Goal: Communication & Community: Answer question/provide support

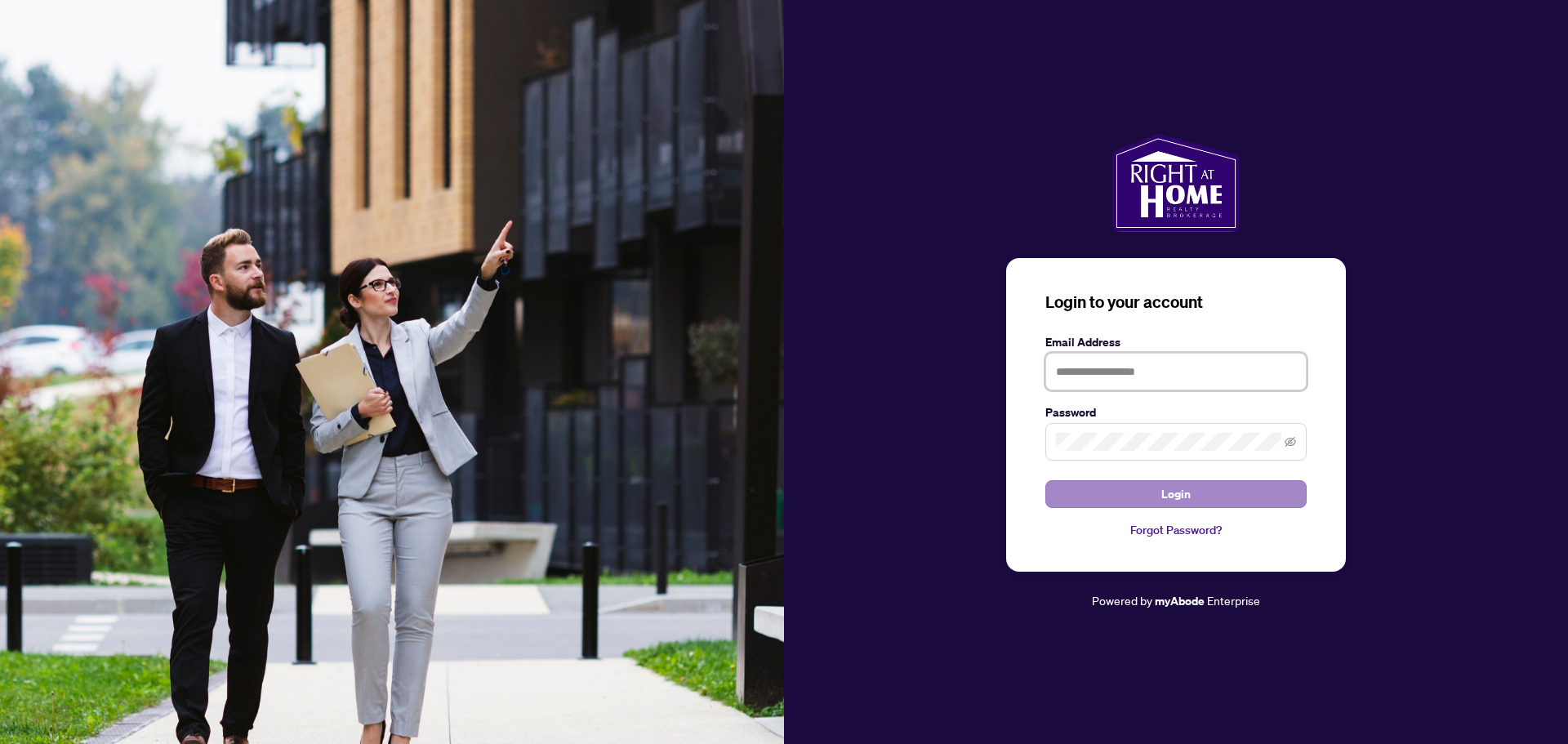
type input "**********"
click at [1214, 505] on button "Login" at bounding box center [1176, 494] width 261 height 28
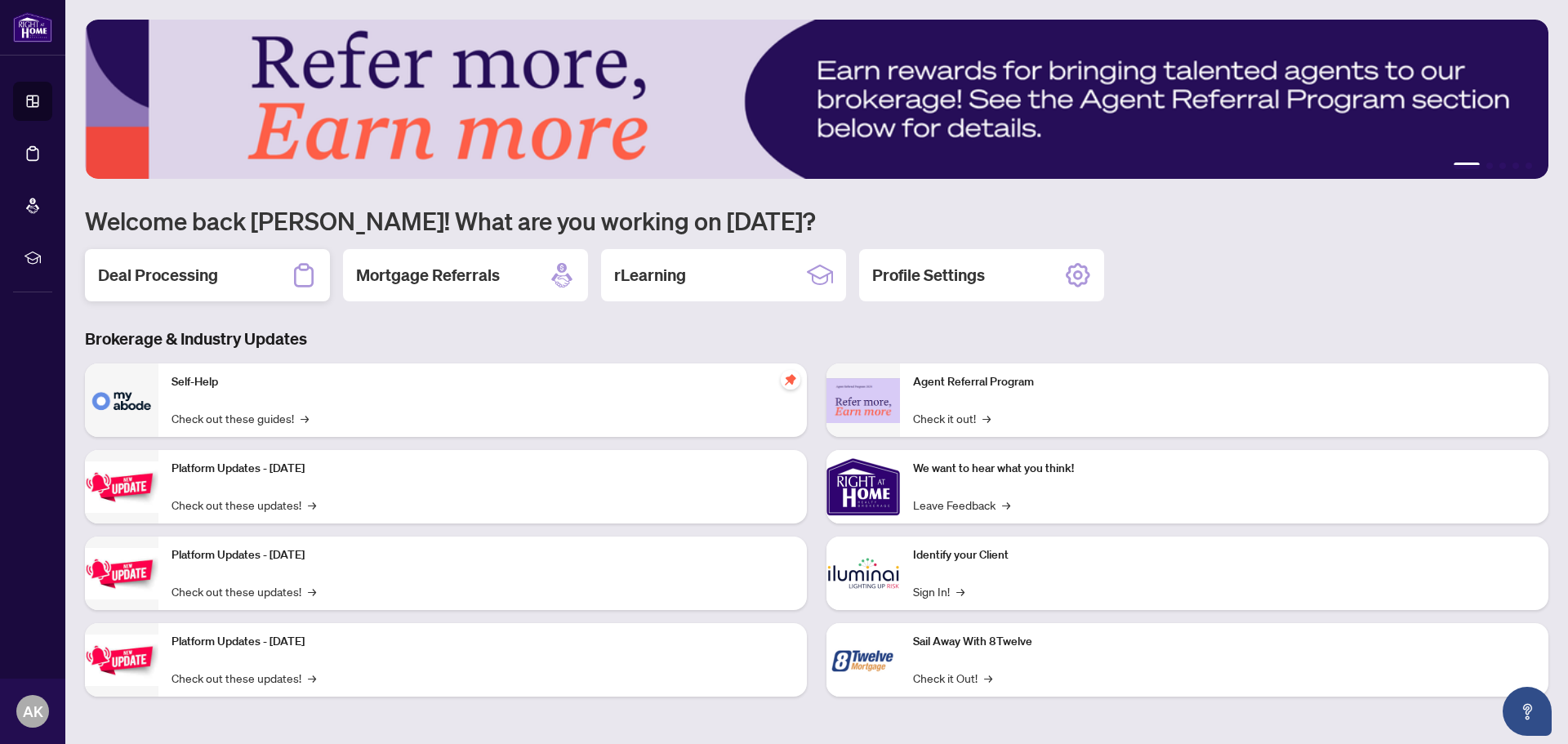
click at [124, 275] on h2 "Deal Processing" at bounding box center [158, 275] width 120 height 23
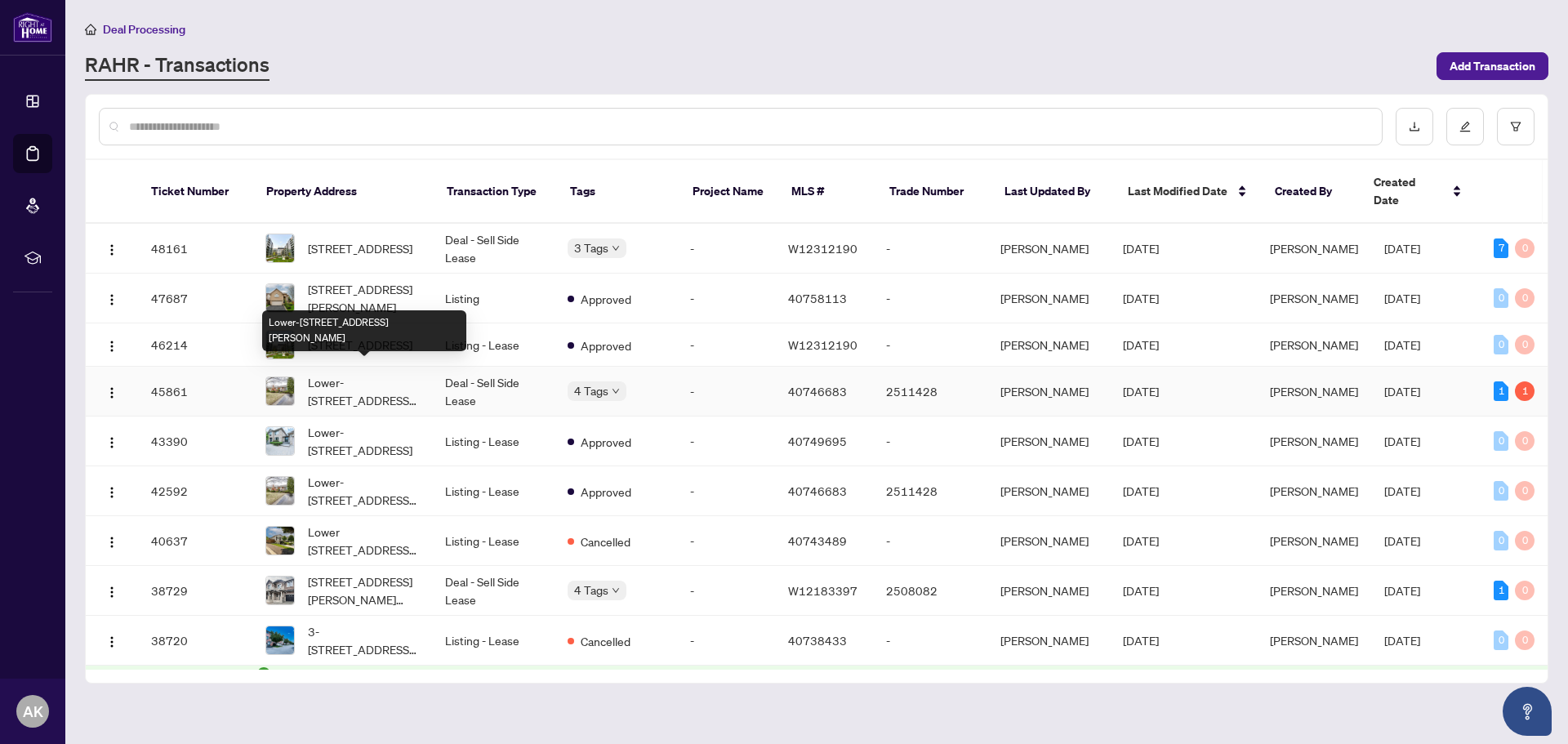
click at [336, 373] on span "Lower-[STREET_ADDRESS][PERSON_NAME]" at bounding box center [363, 391] width 111 height 36
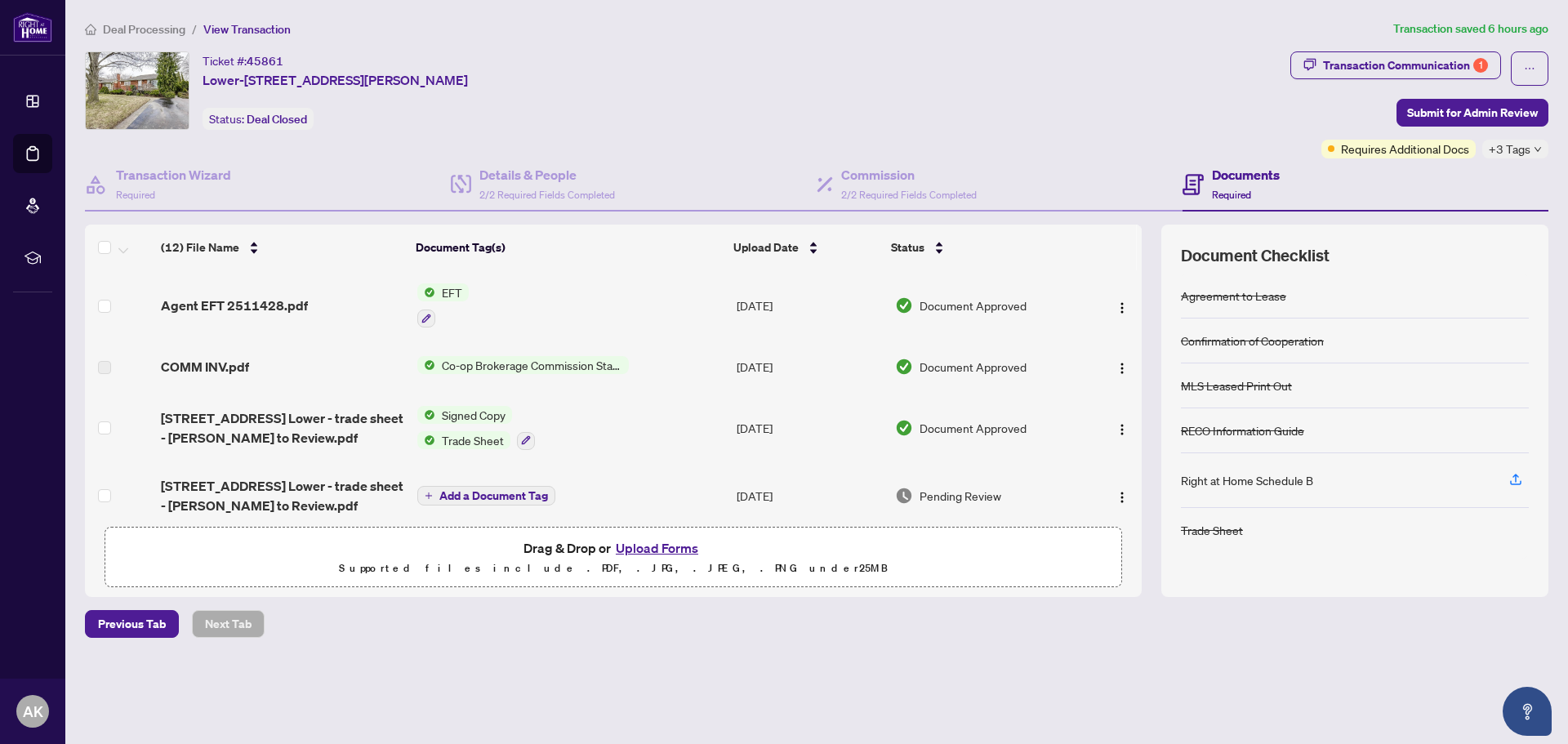
click at [1519, 151] on span "+3 Tags" at bounding box center [1510, 149] width 42 height 19
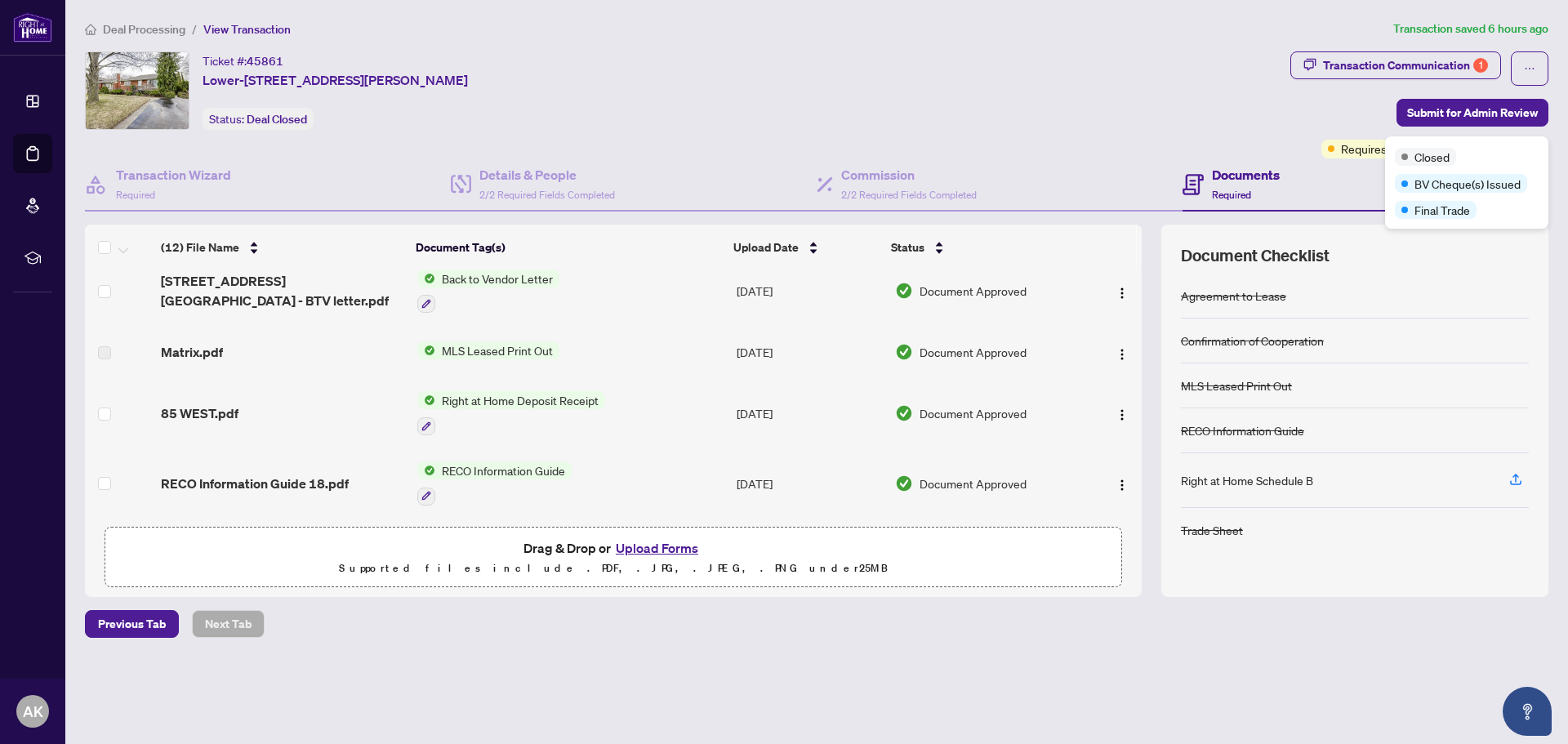
scroll to position [245, 0]
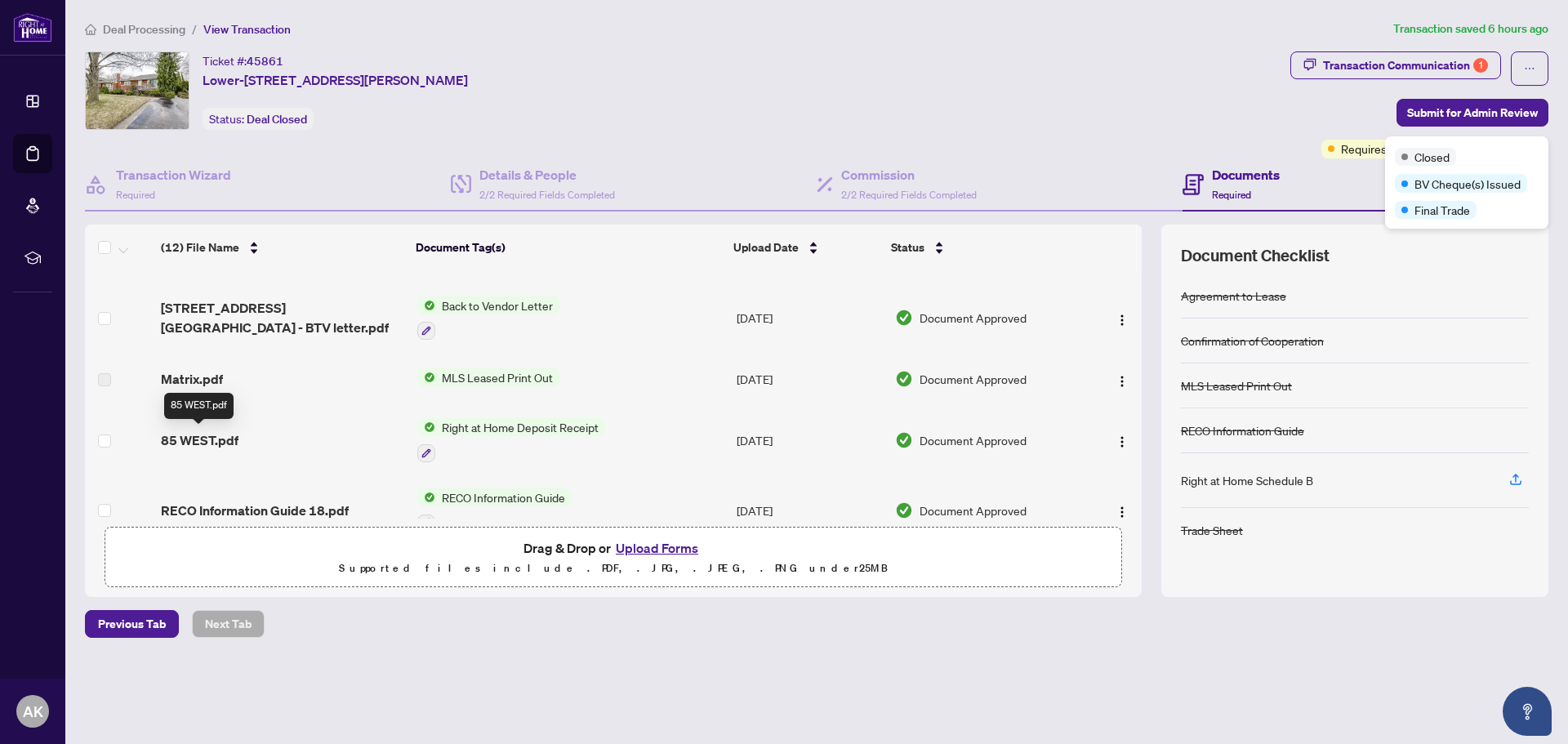
click at [197, 438] on span "85 WEST.pdf" at bounding box center [199, 440] width 77 height 20
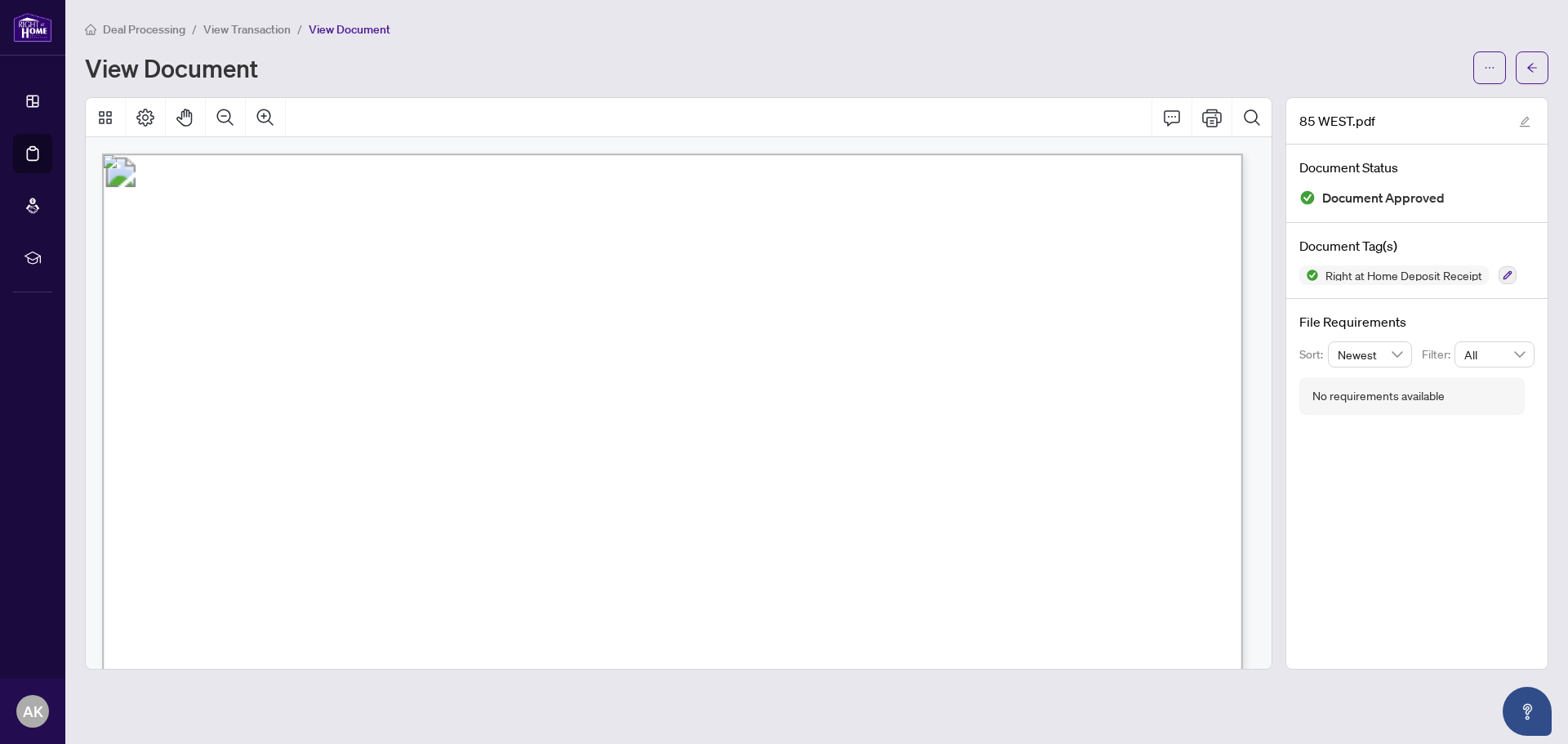
drag, startPoint x: 333, startPoint y: 258, endPoint x: 556, endPoint y: 185, distance: 234.6
click at [1217, 125] on icon "Print" at bounding box center [1212, 118] width 20 height 18
click at [254, 22] on span "View Transaction" at bounding box center [247, 30] width 87 height 15
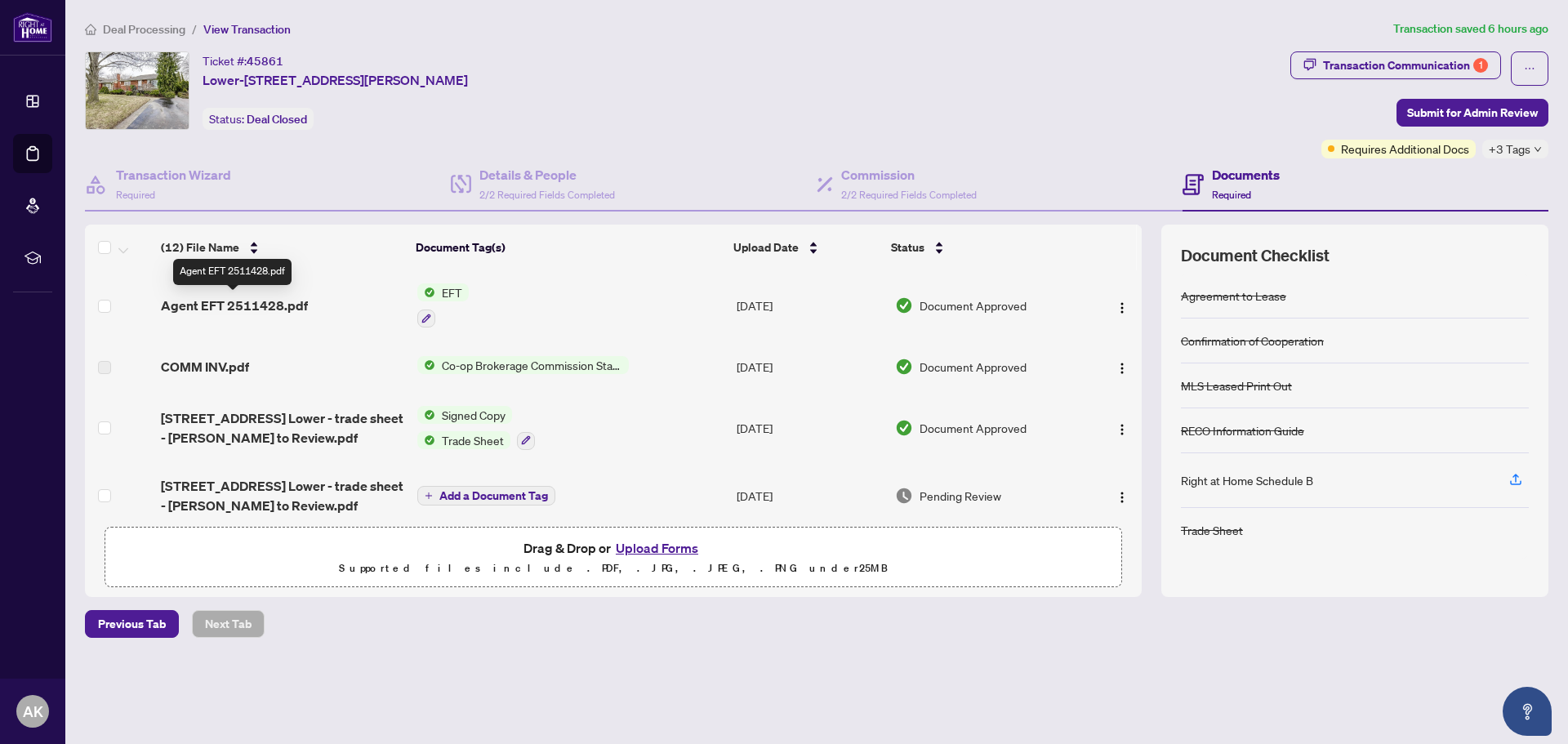
click at [249, 298] on span "Agent EFT 2511428.pdf" at bounding box center [234, 305] width 147 height 20
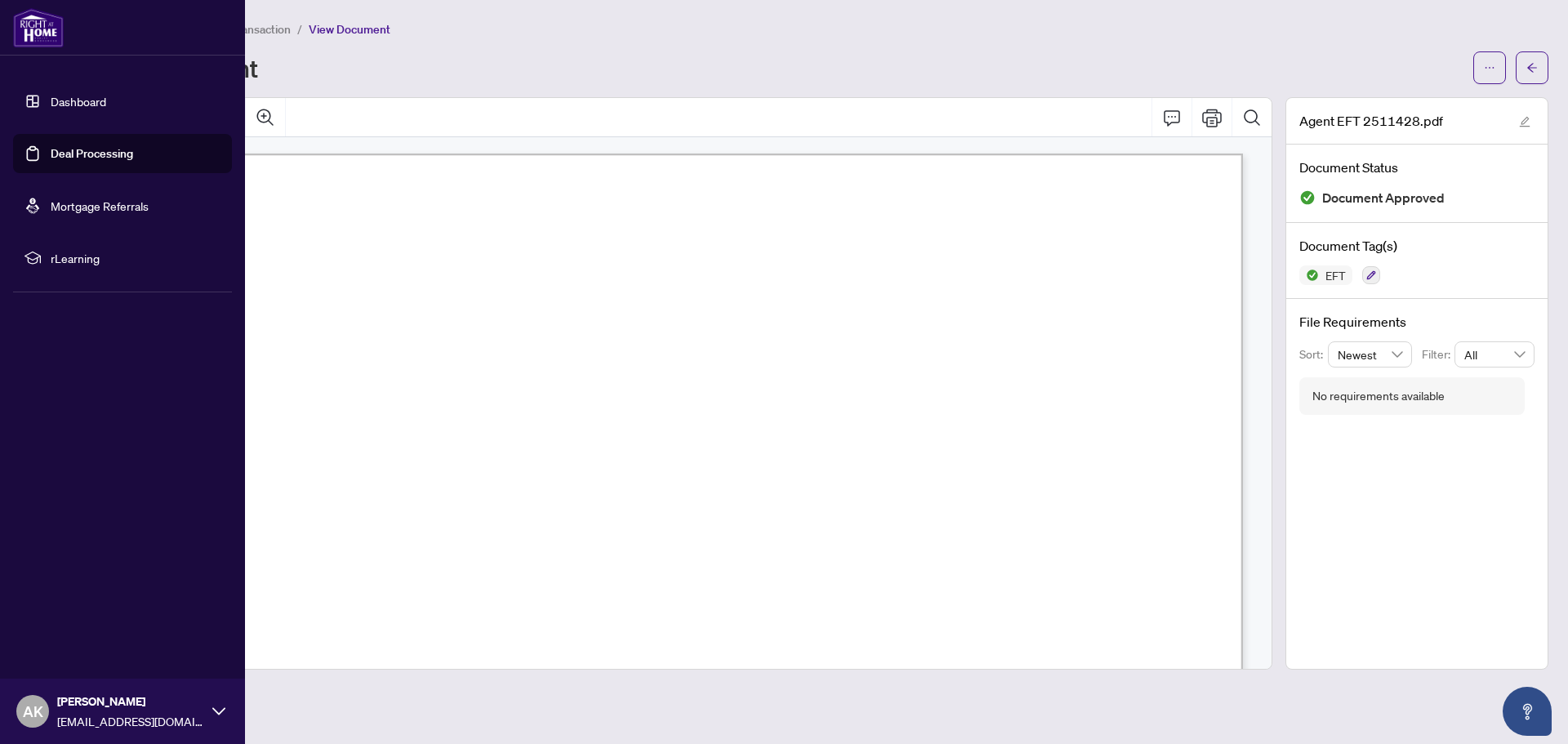
click at [68, 159] on link "Deal Processing" at bounding box center [91, 154] width 82 height 15
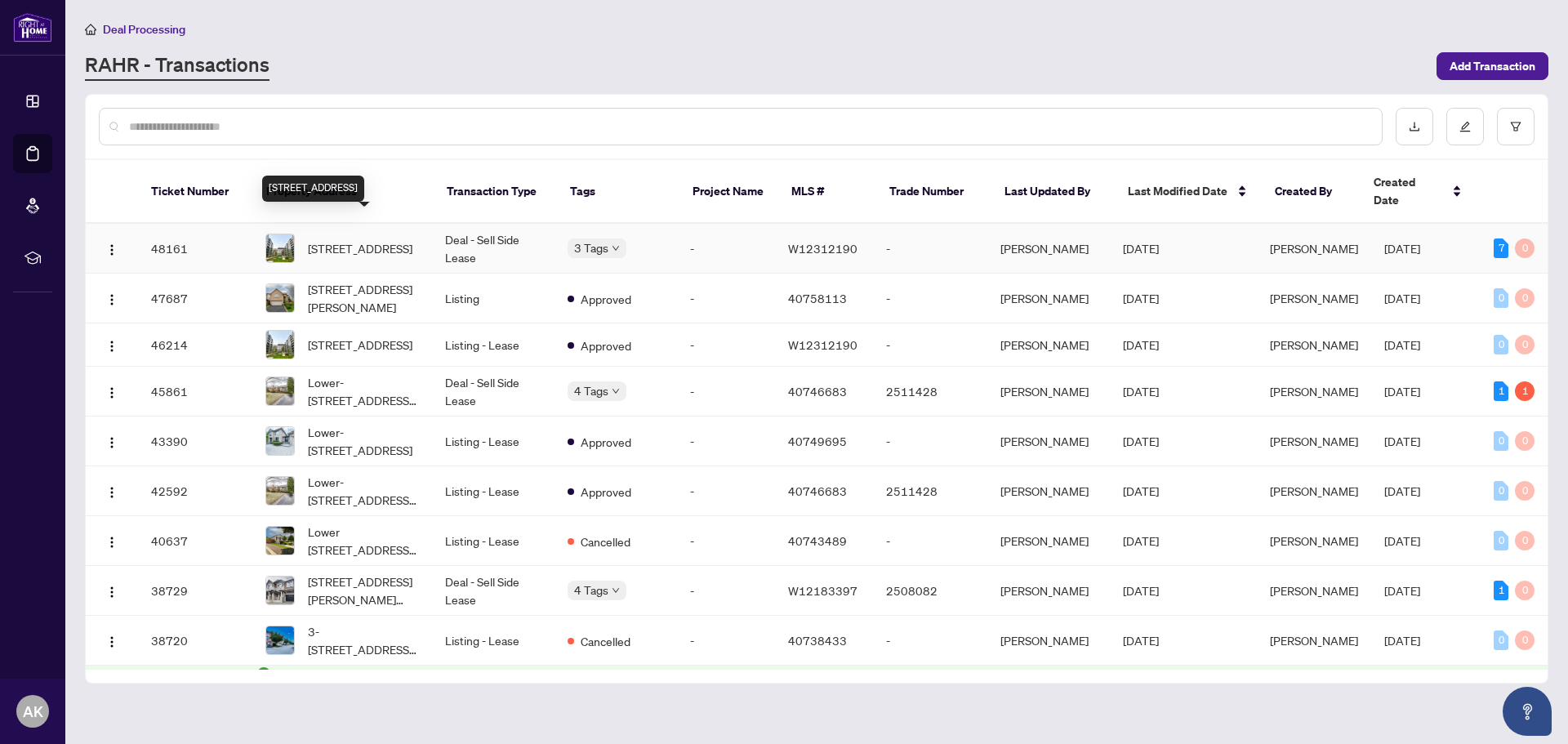
click at [368, 239] on span "[STREET_ADDRESS]" at bounding box center [360, 249] width 105 height 18
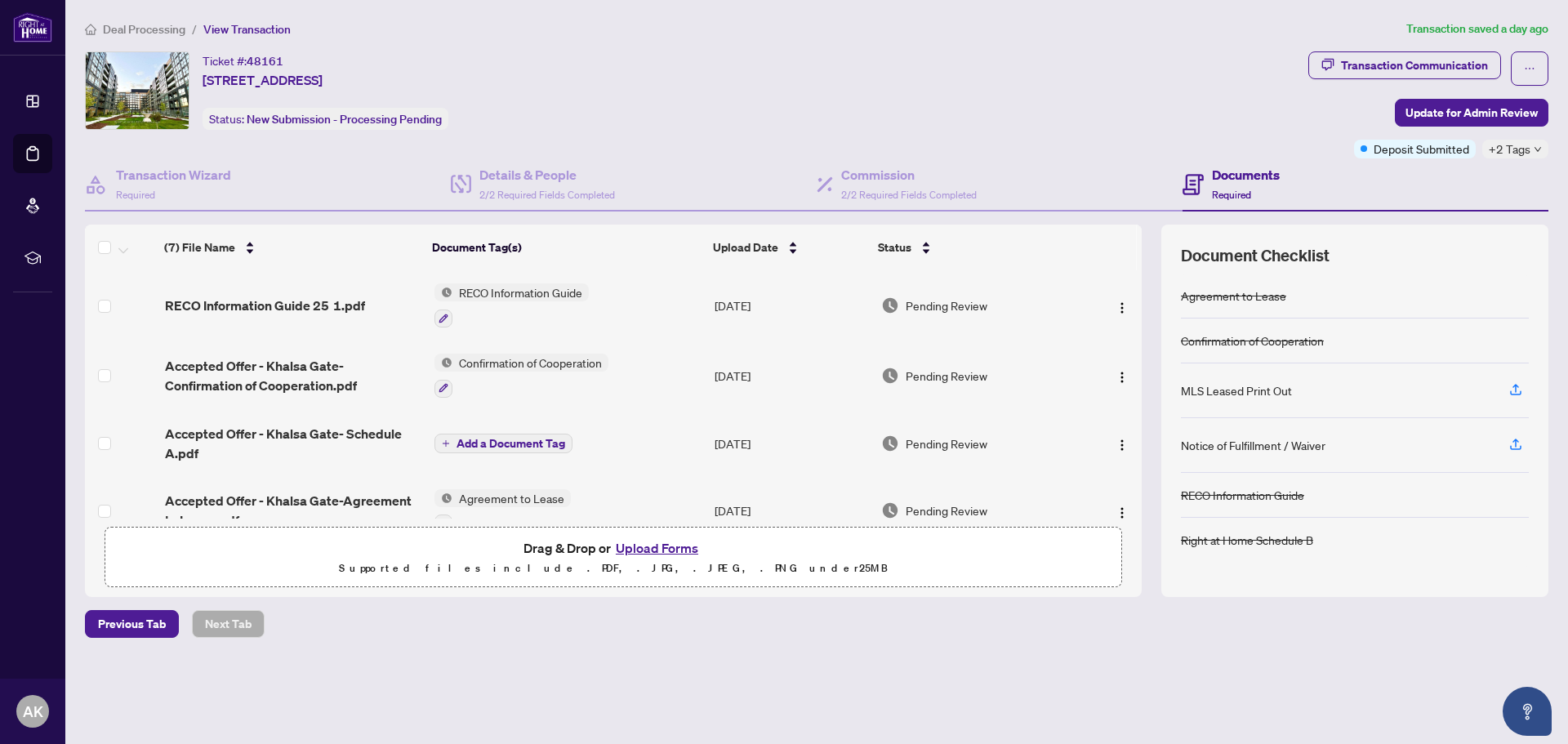
click at [1514, 151] on span "+2 Tags" at bounding box center [1510, 149] width 42 height 19
click at [1161, 118] on div "Ticket #: 48161 833-[STREET_ADDRESS] Status: New Submission - Processing Pending" at bounding box center [693, 90] width 1217 height 78
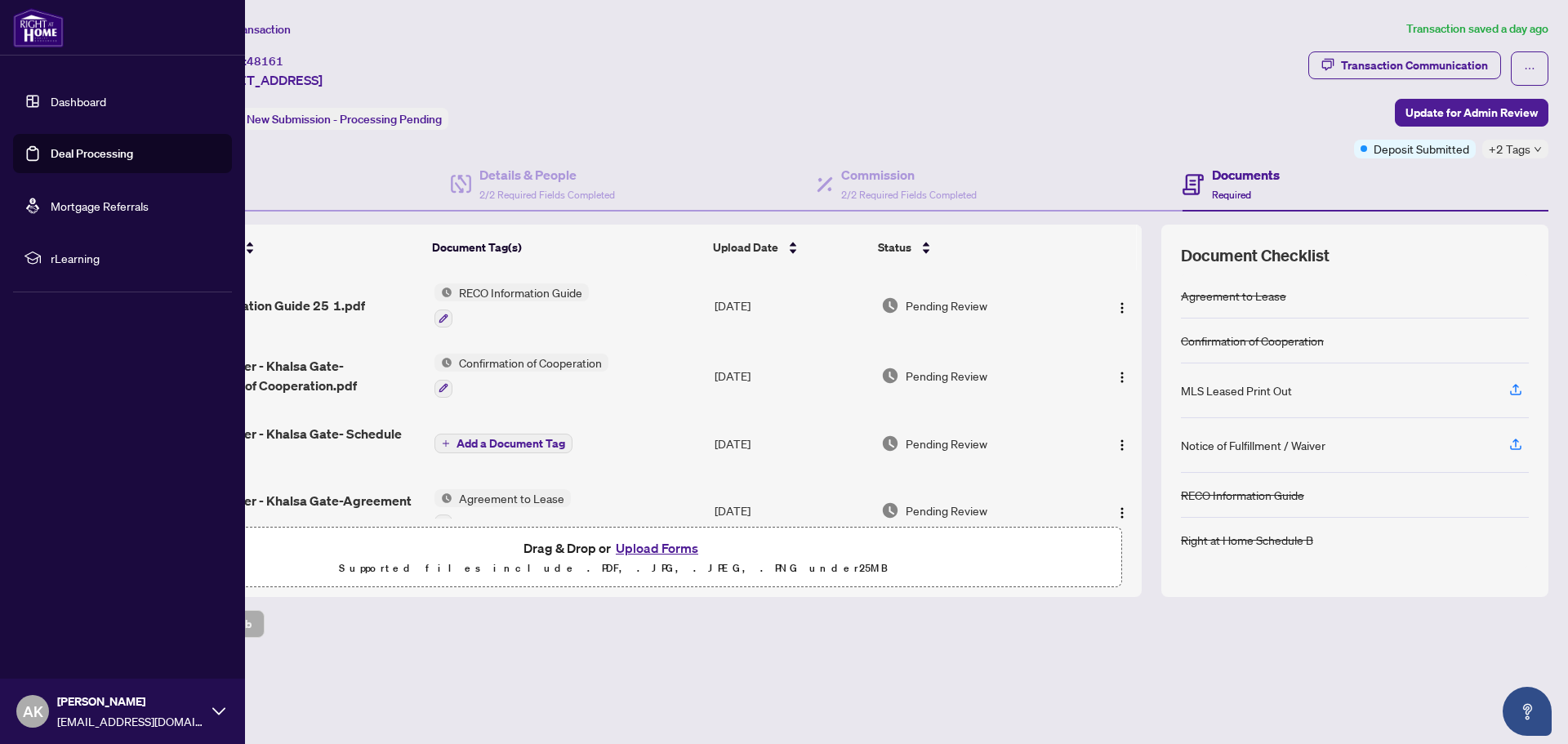
click at [82, 160] on link "Deal Processing" at bounding box center [91, 154] width 82 height 15
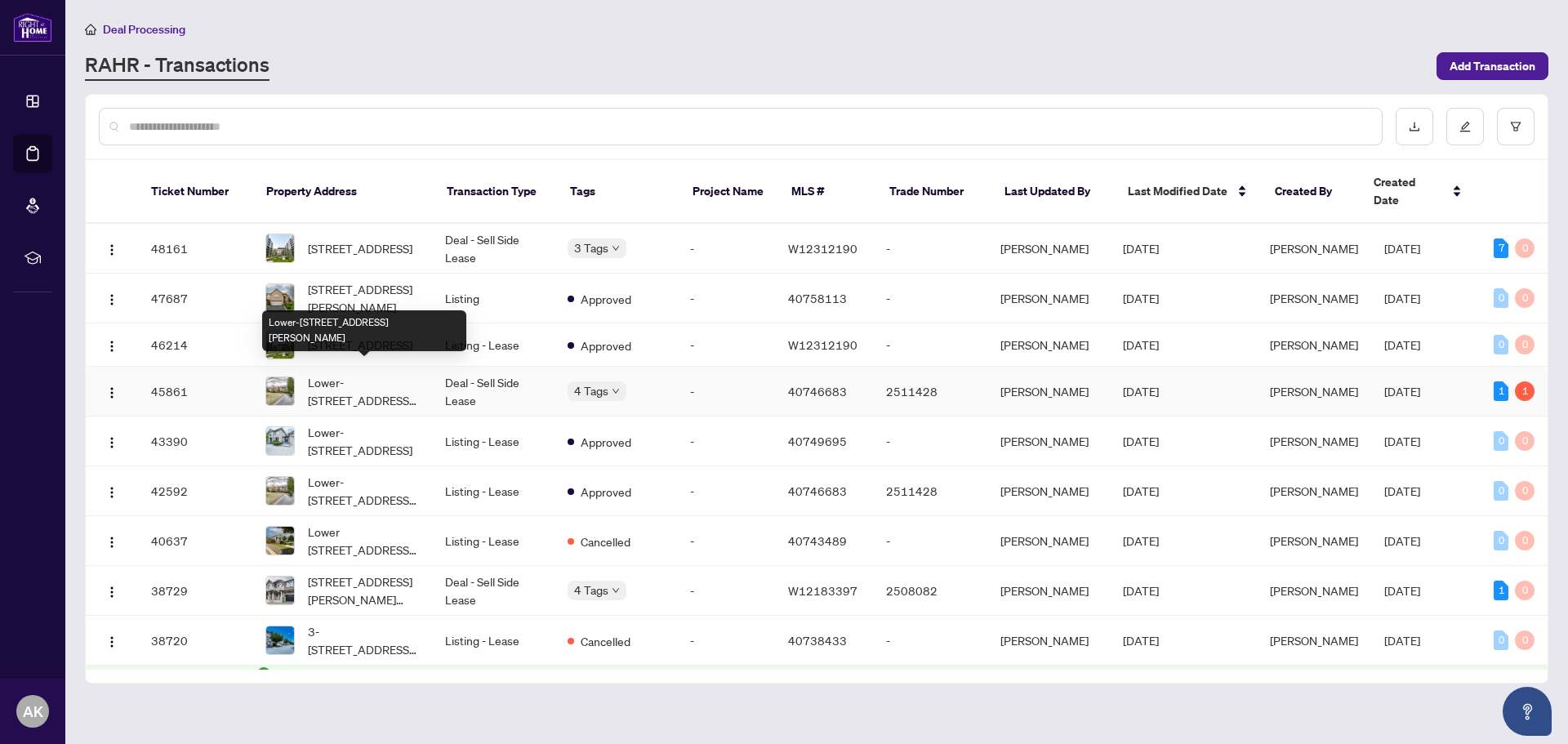
click at [352, 385] on span "Lower-[STREET_ADDRESS][PERSON_NAME]" at bounding box center [363, 391] width 111 height 36
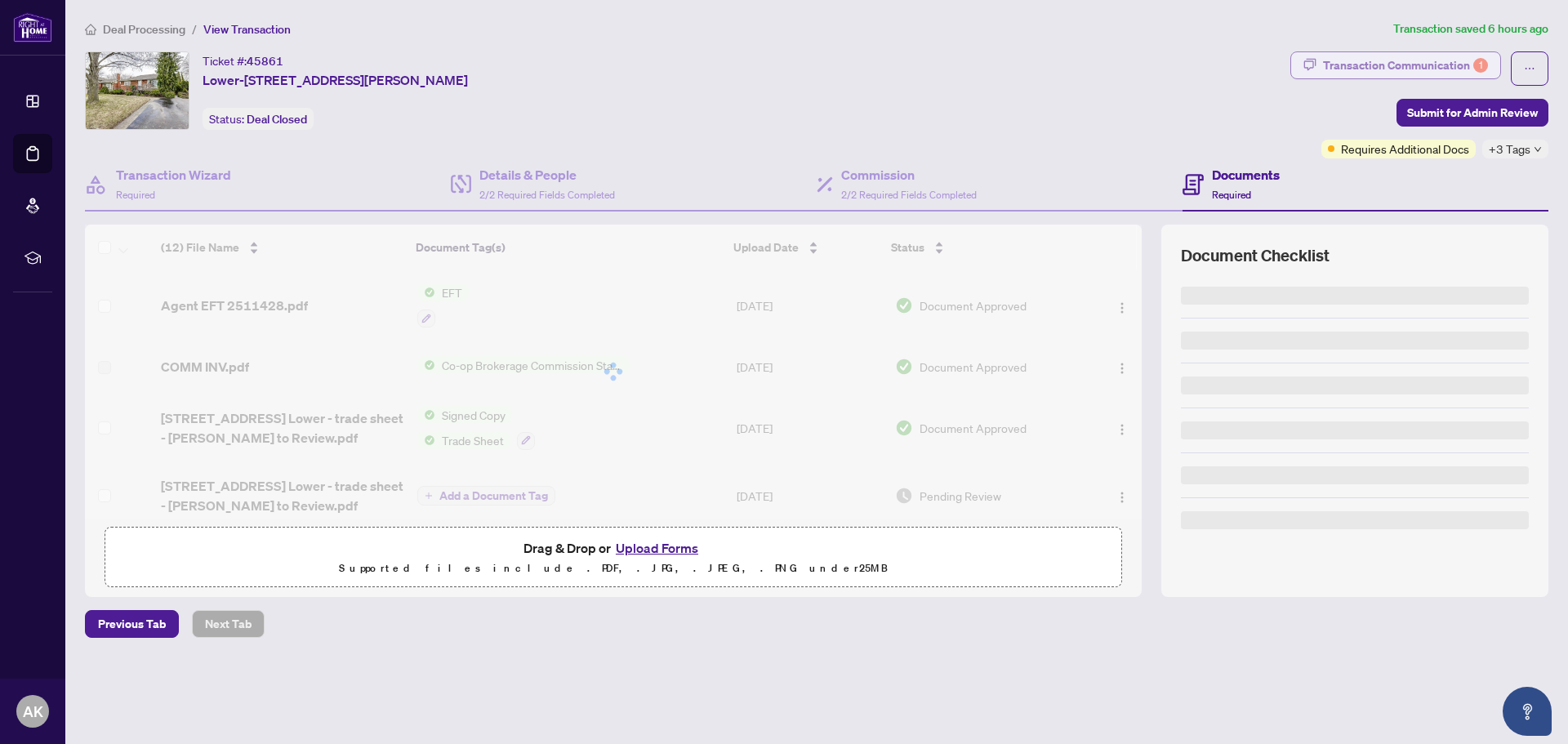
click at [1432, 68] on div "Transaction Communication 1" at bounding box center [1406, 65] width 165 height 26
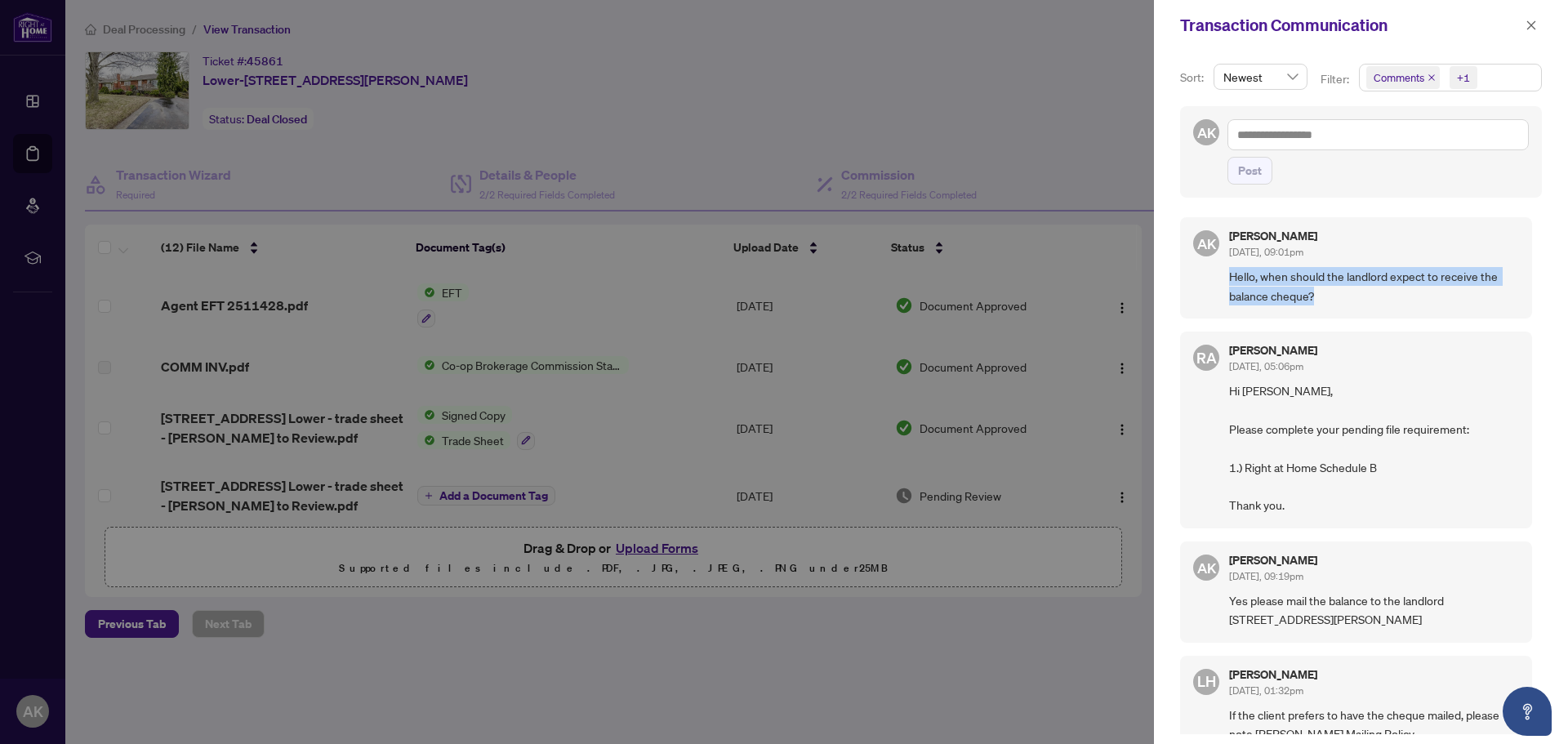
drag, startPoint x: 1331, startPoint y: 294, endPoint x: 1227, endPoint y: 278, distance: 105.2
click at [1227, 278] on div "AK [PERSON_NAME] [DATE], 09:01pm Hello, when should the landlord expect to rece…" at bounding box center [1356, 267] width 352 height 101
copy span "Hello, when should the landlord expect to receive the balance cheque?"
click at [1300, 133] on textarea at bounding box center [1379, 135] width 301 height 31
paste textarea "**********"
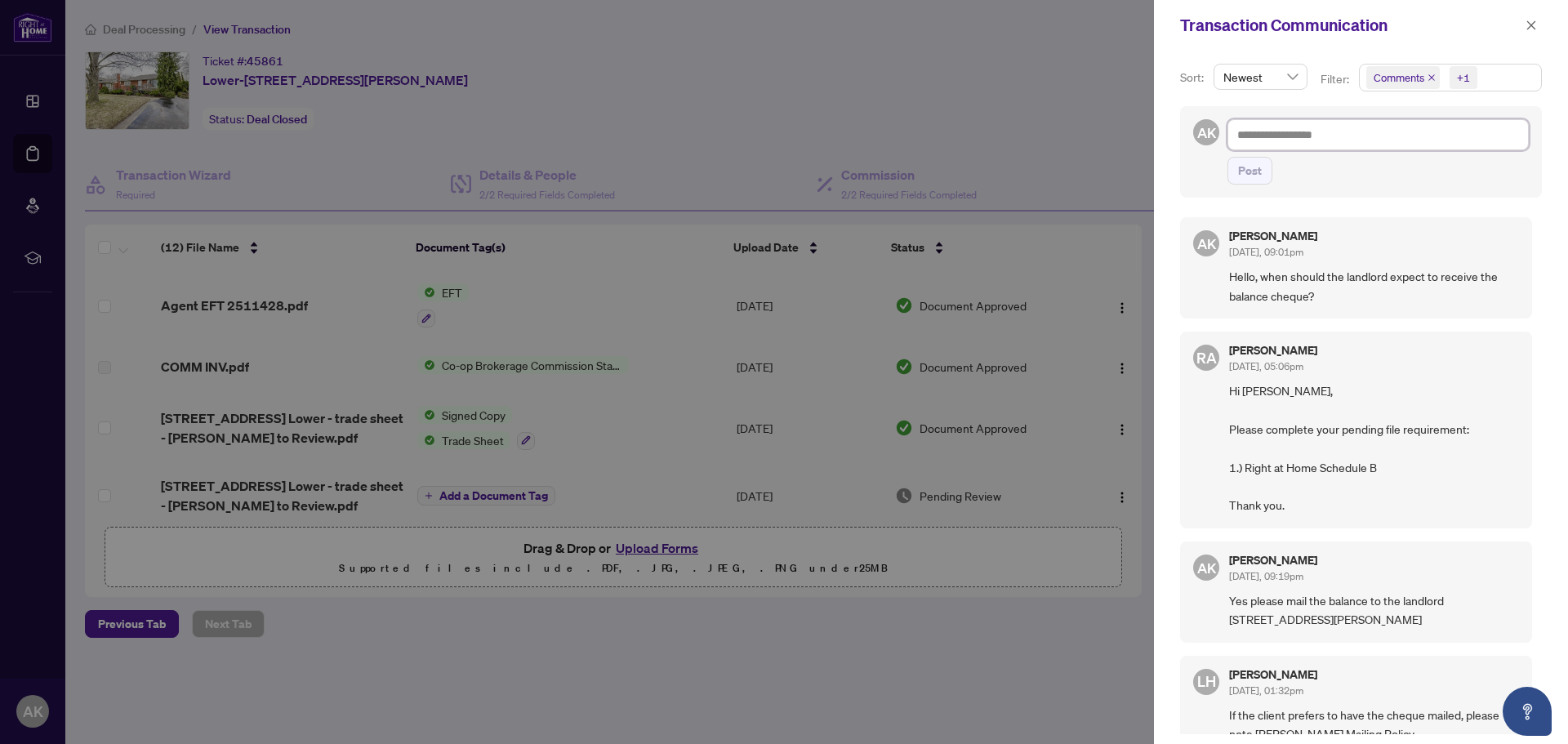
type textarea "**********"
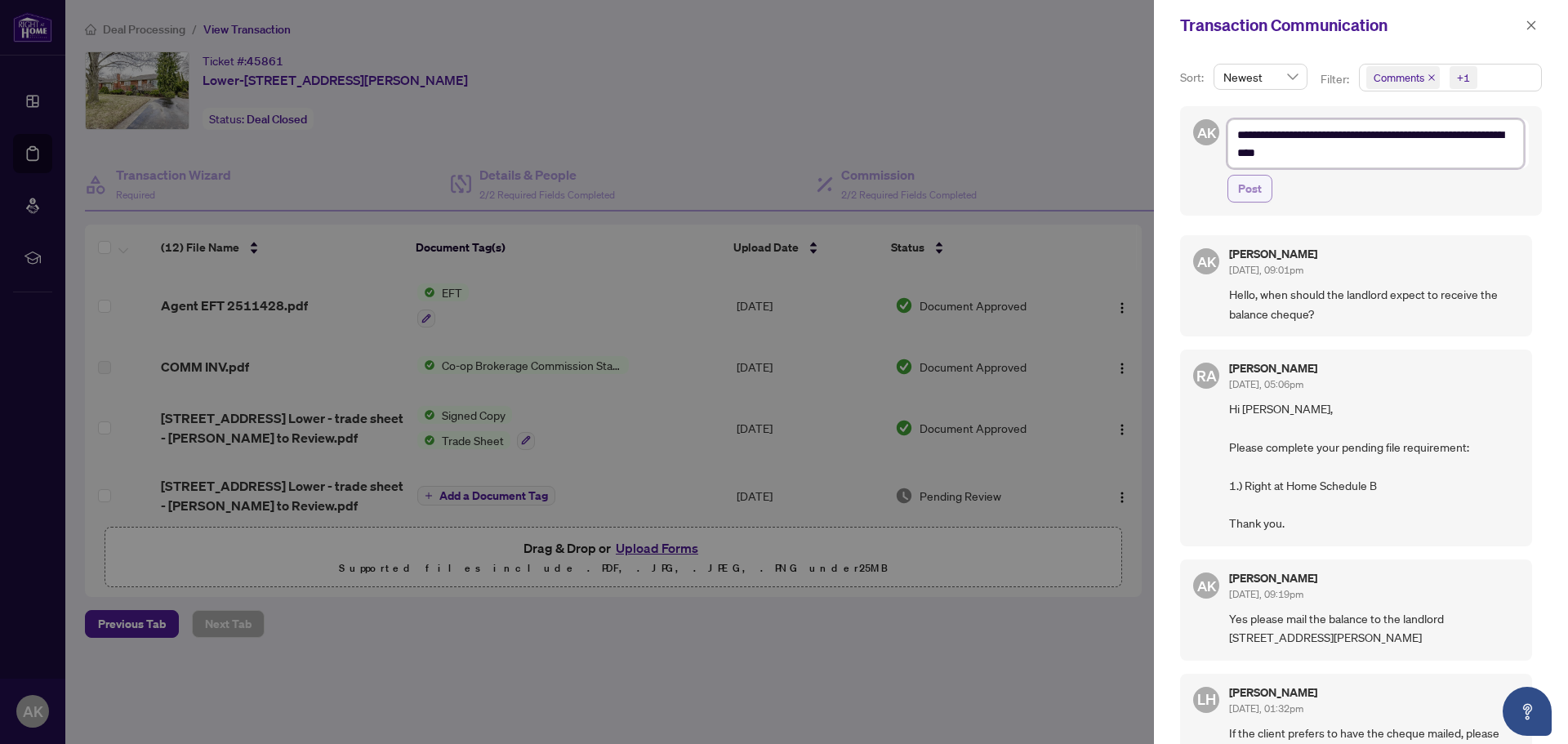
type textarea "**********"
click at [1257, 184] on span "Post" at bounding box center [1250, 188] width 24 height 26
type textarea "**********"
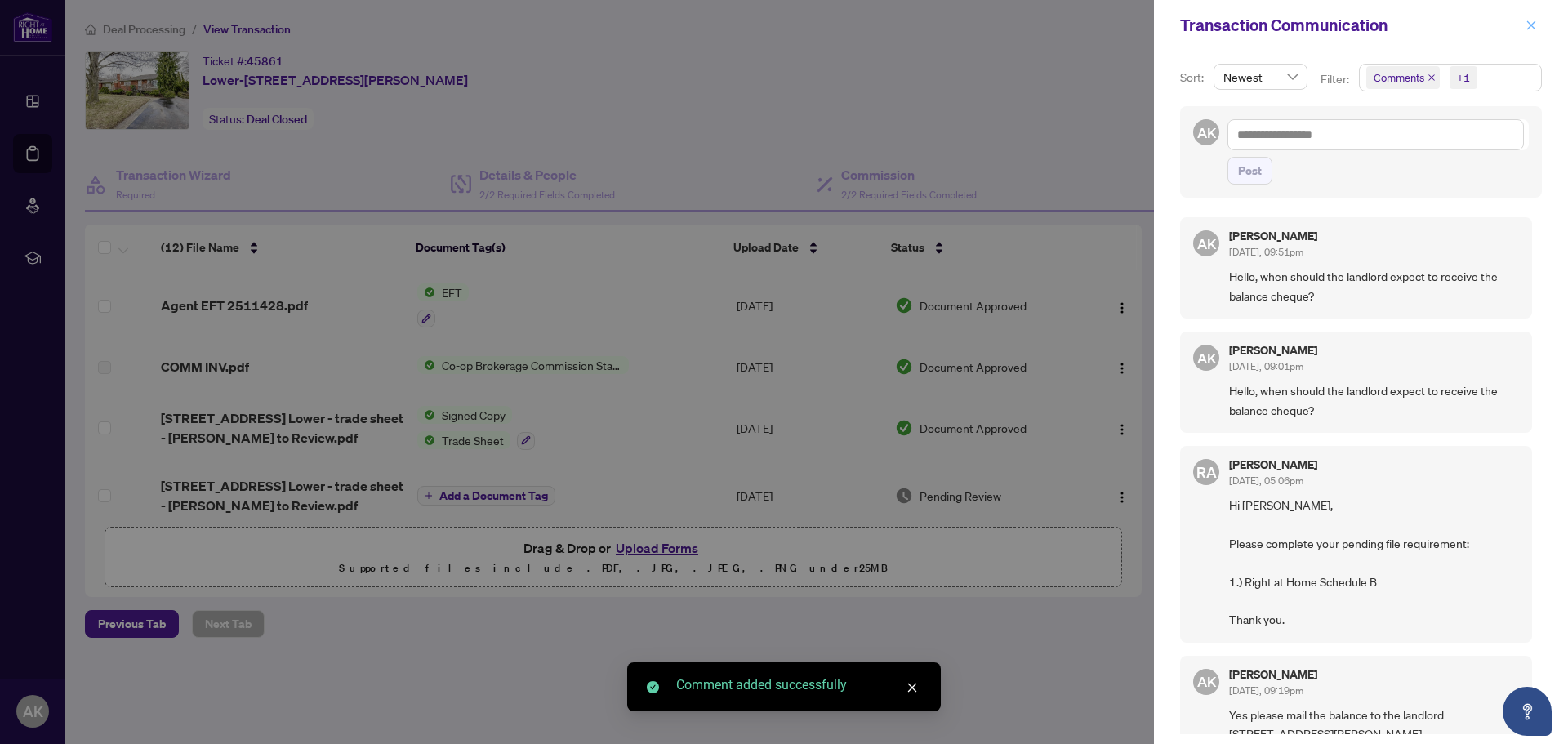
click at [1534, 18] on span "button" at bounding box center [1532, 26] width 12 height 26
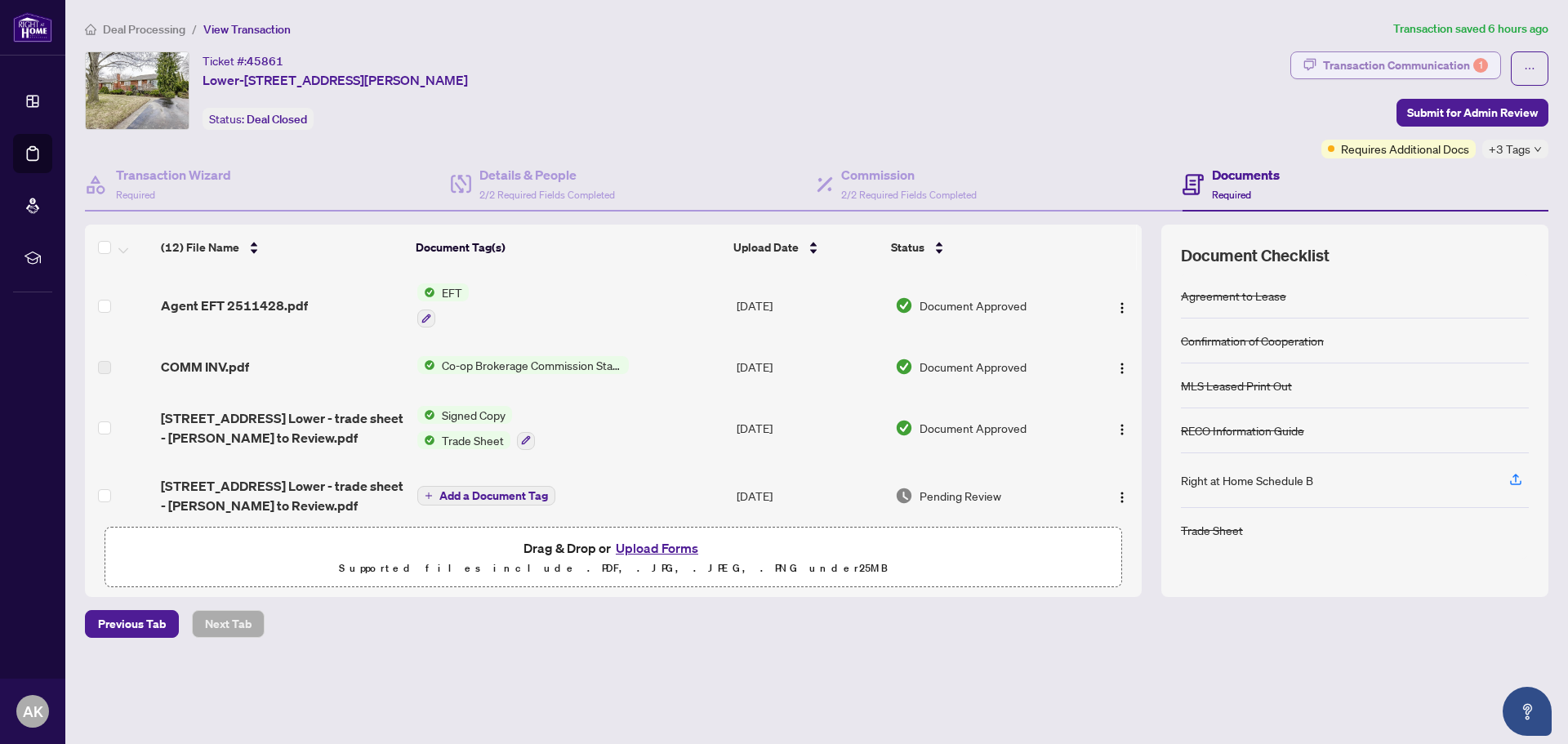
click at [1429, 67] on div "Transaction Communication 1" at bounding box center [1406, 65] width 165 height 26
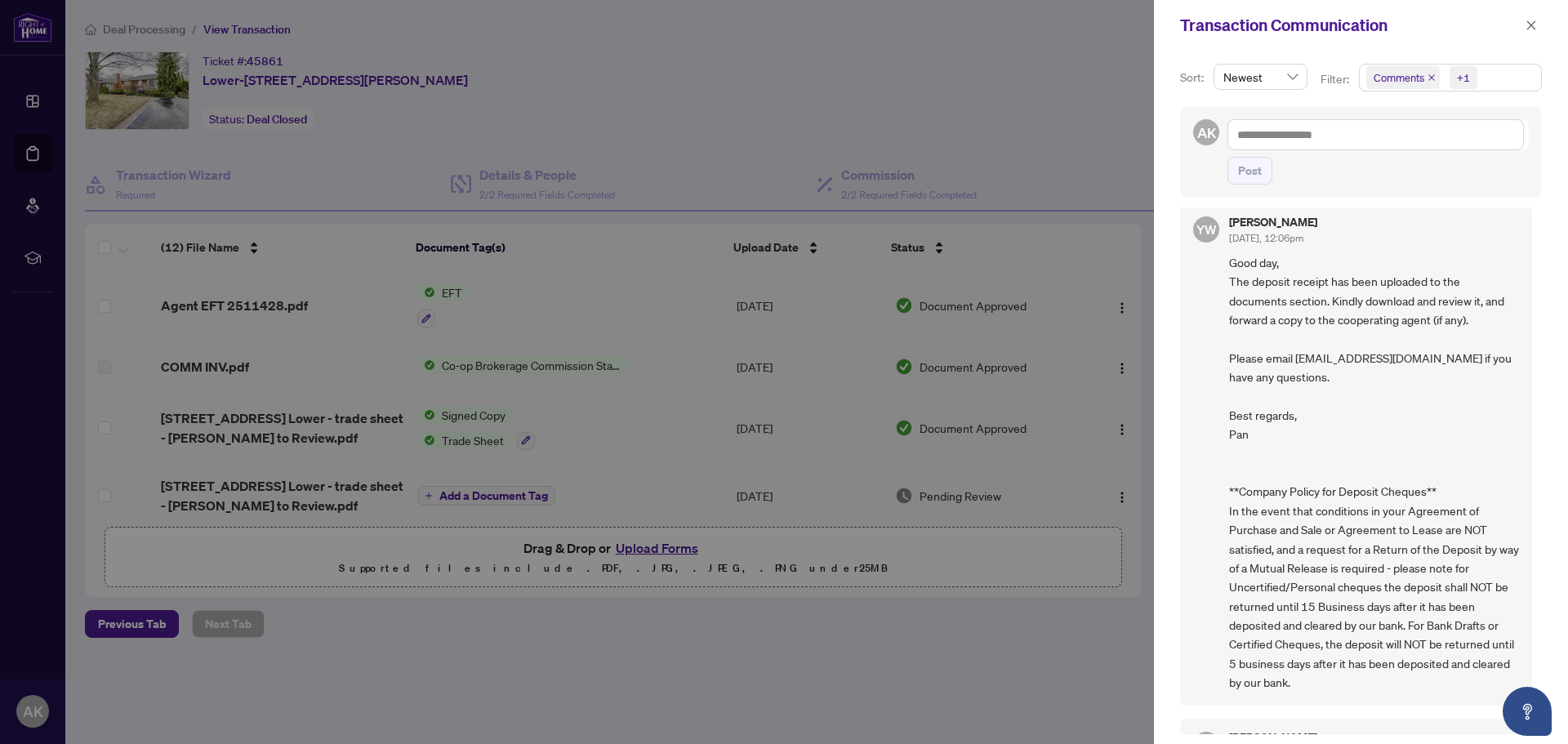
scroll to position [1225, 0]
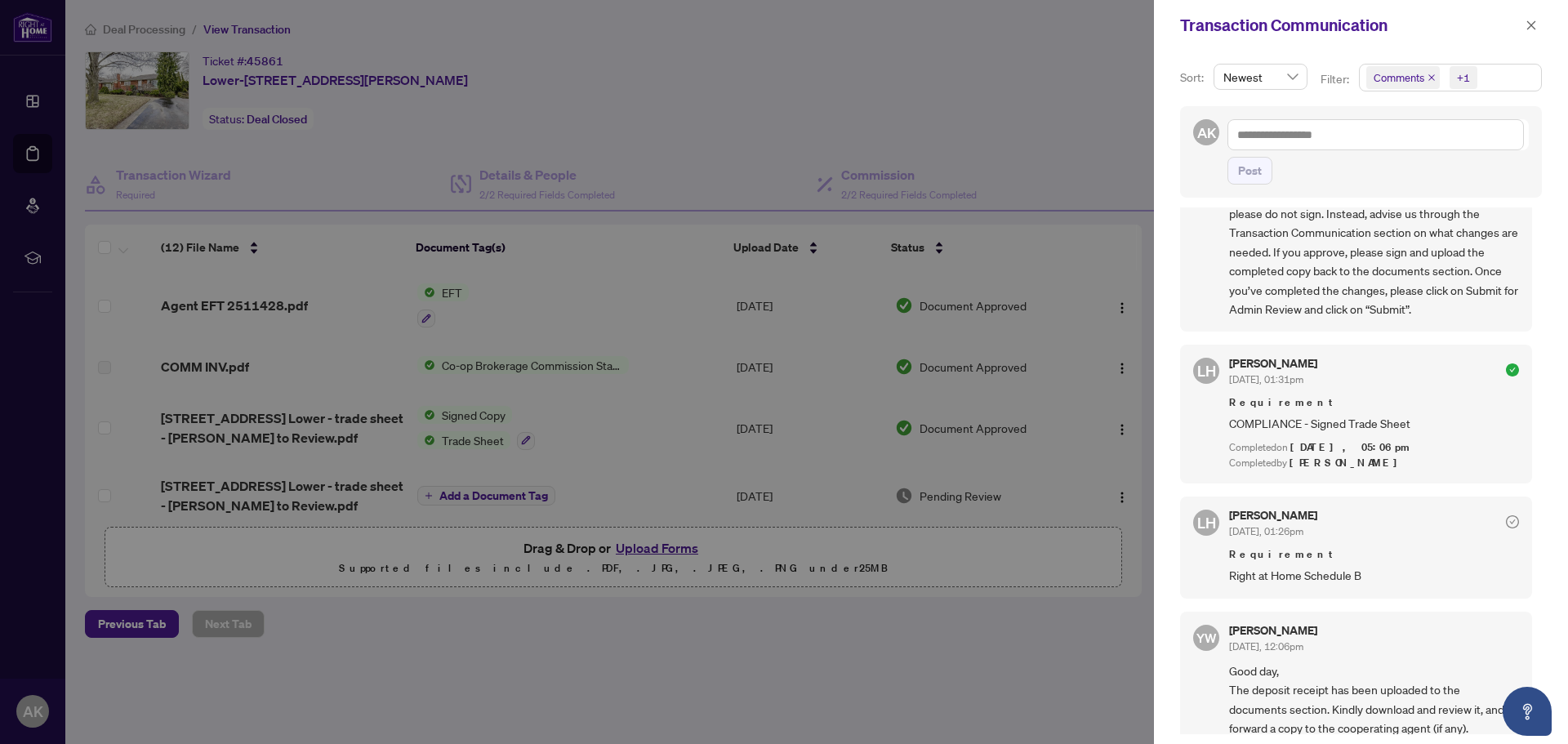
click at [1104, 105] on div at bounding box center [784, 372] width 1568 height 744
click at [1536, 24] on icon "close" at bounding box center [1532, 26] width 12 height 12
